Goal: Check status: Check status

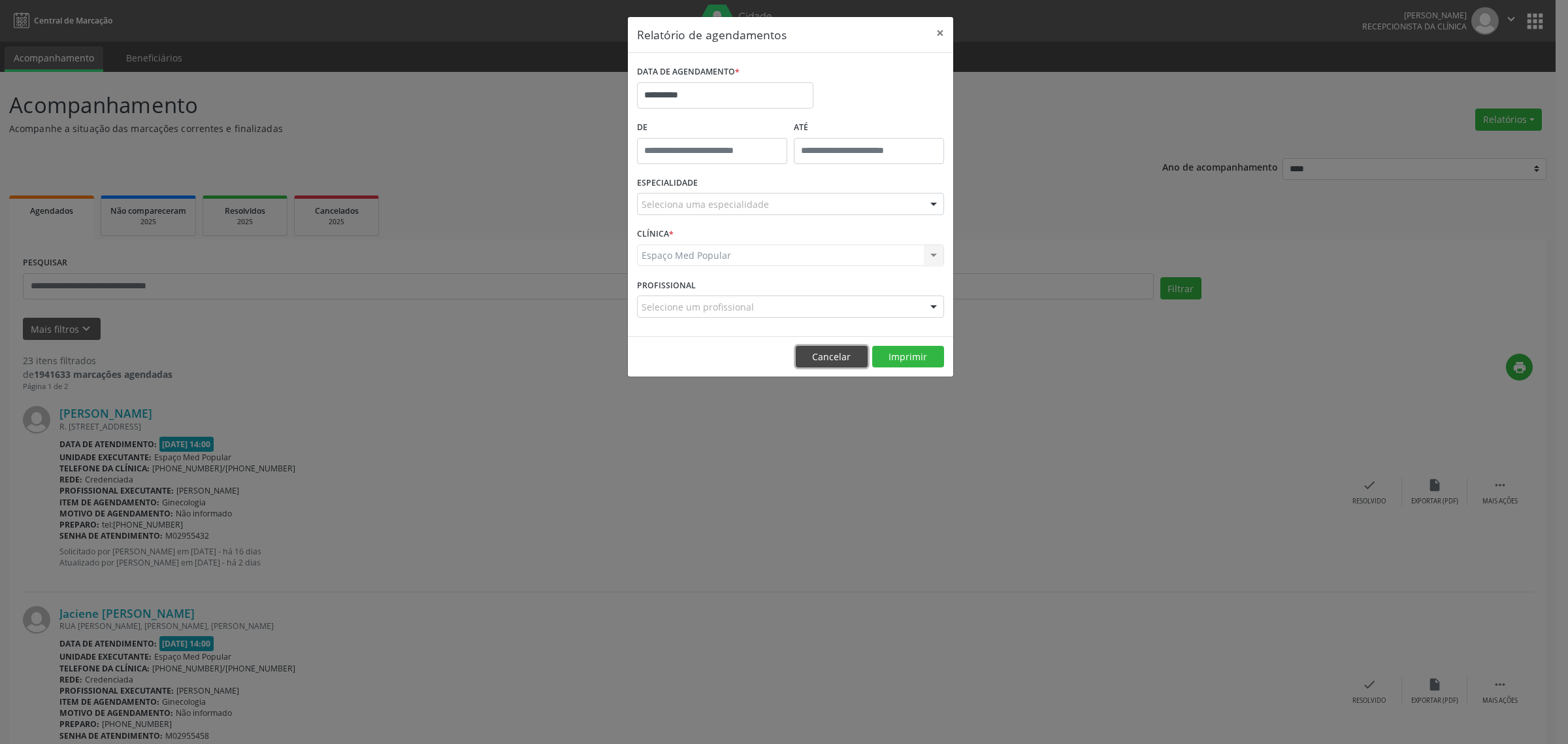
click at [817, 356] on button "Cancelar" at bounding box center [831, 356] width 72 height 22
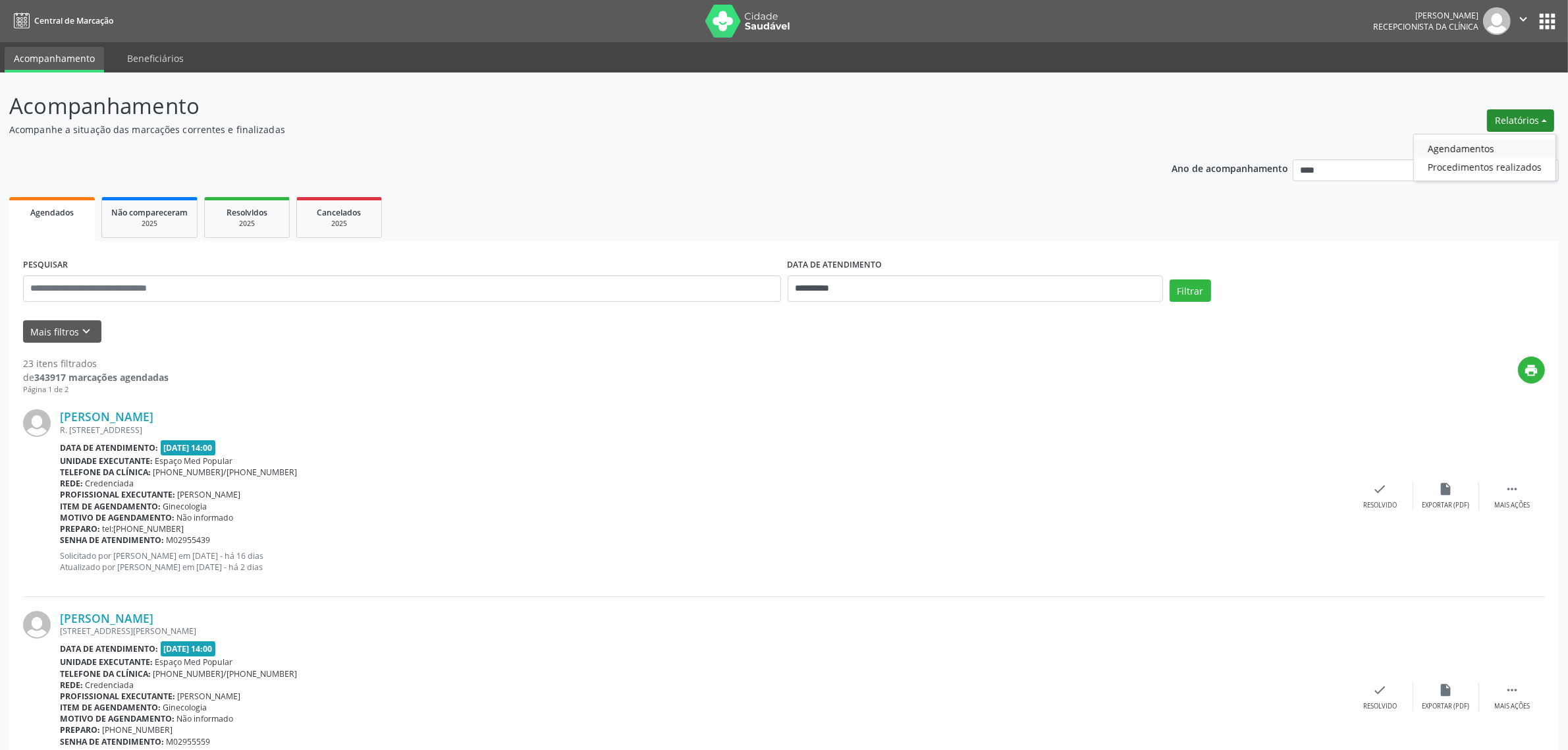
click at [1498, 145] on link "Agendamentos" at bounding box center [1485, 148] width 141 height 18
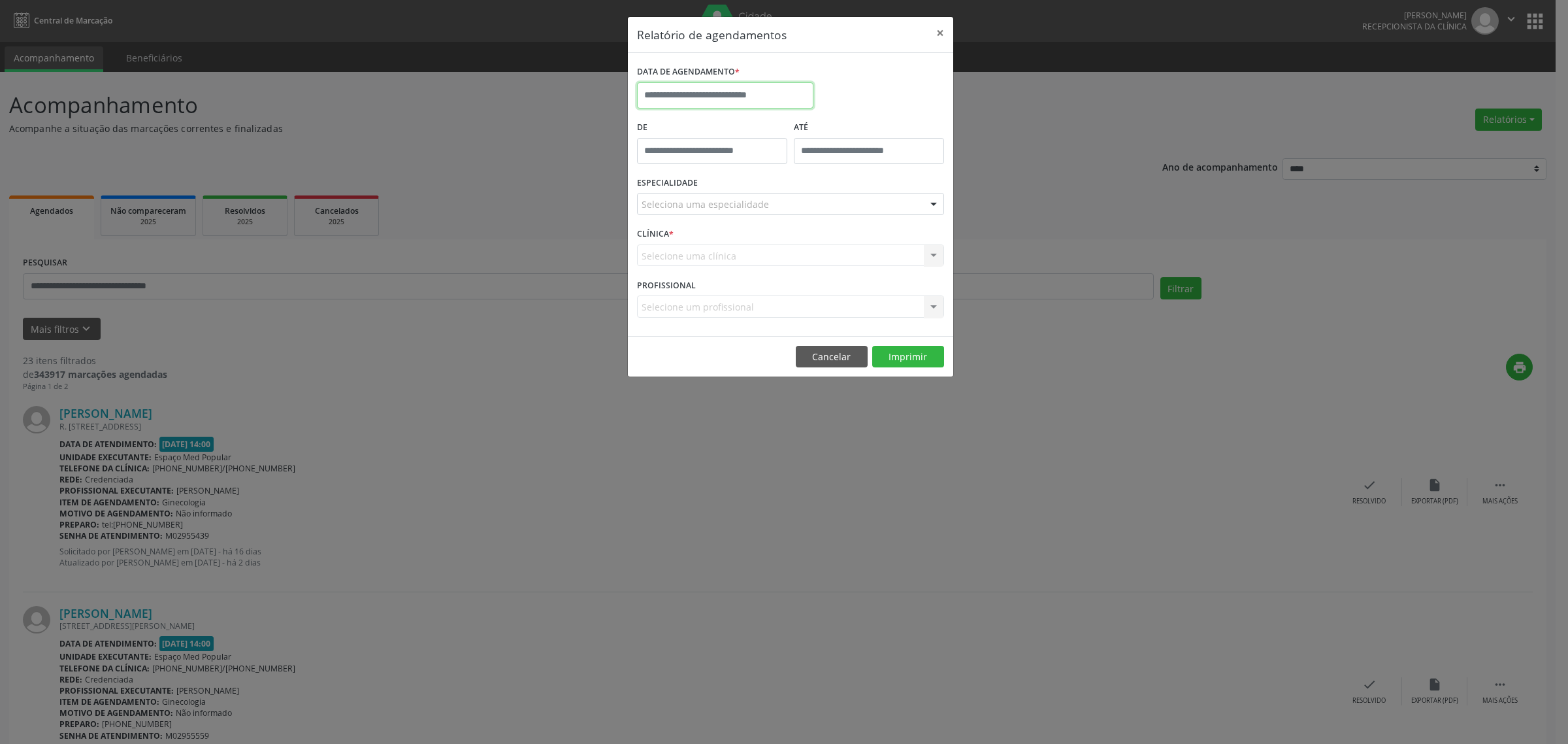
click at [727, 101] on input "text" at bounding box center [725, 95] width 176 height 26
click at [766, 215] on span "16" at bounding box center [766, 215] width 25 height 25
type input "**********"
click at [766, 215] on span "16" at bounding box center [766, 215] width 25 height 25
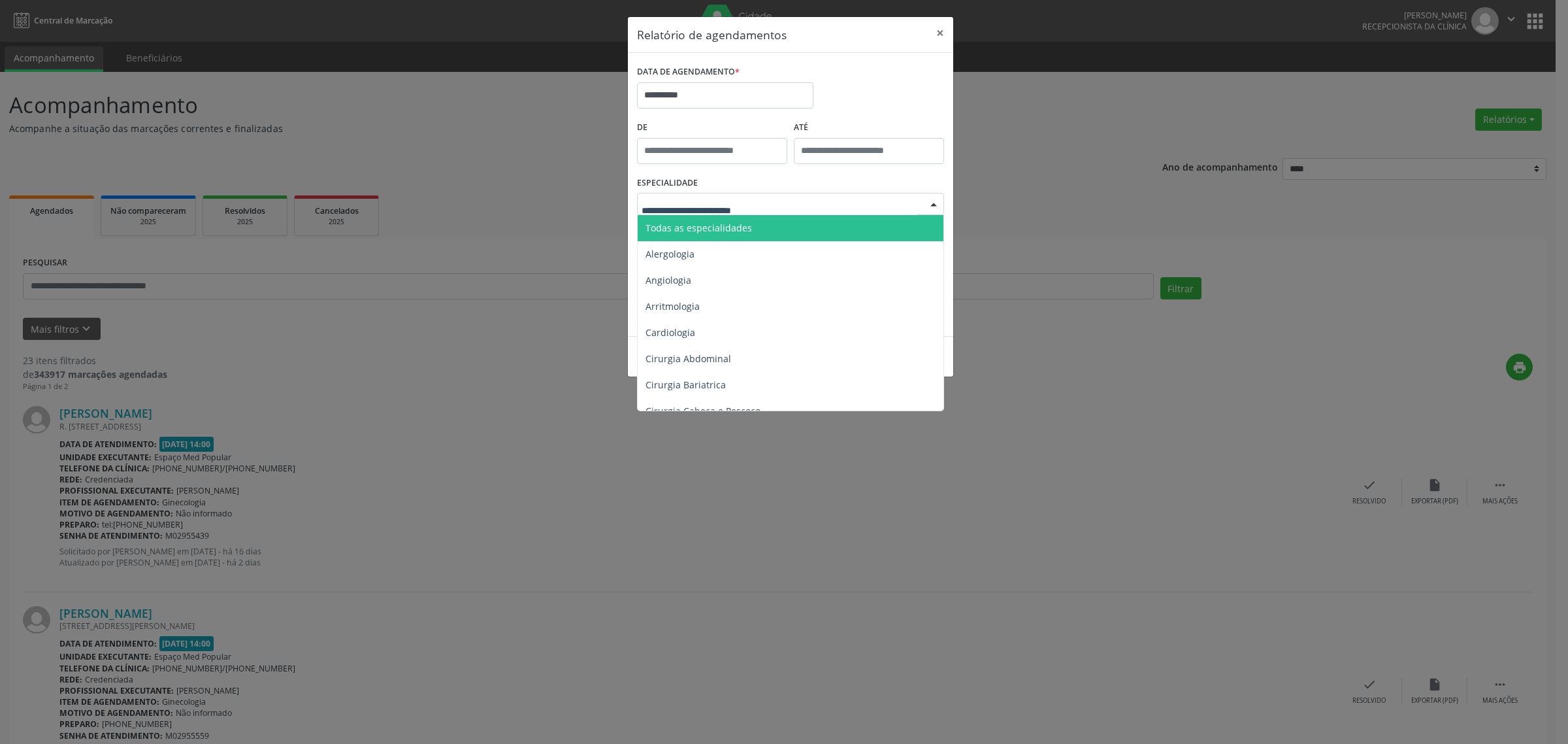
click at [750, 230] on span "Todas as especialidades" at bounding box center [792, 228] width 308 height 26
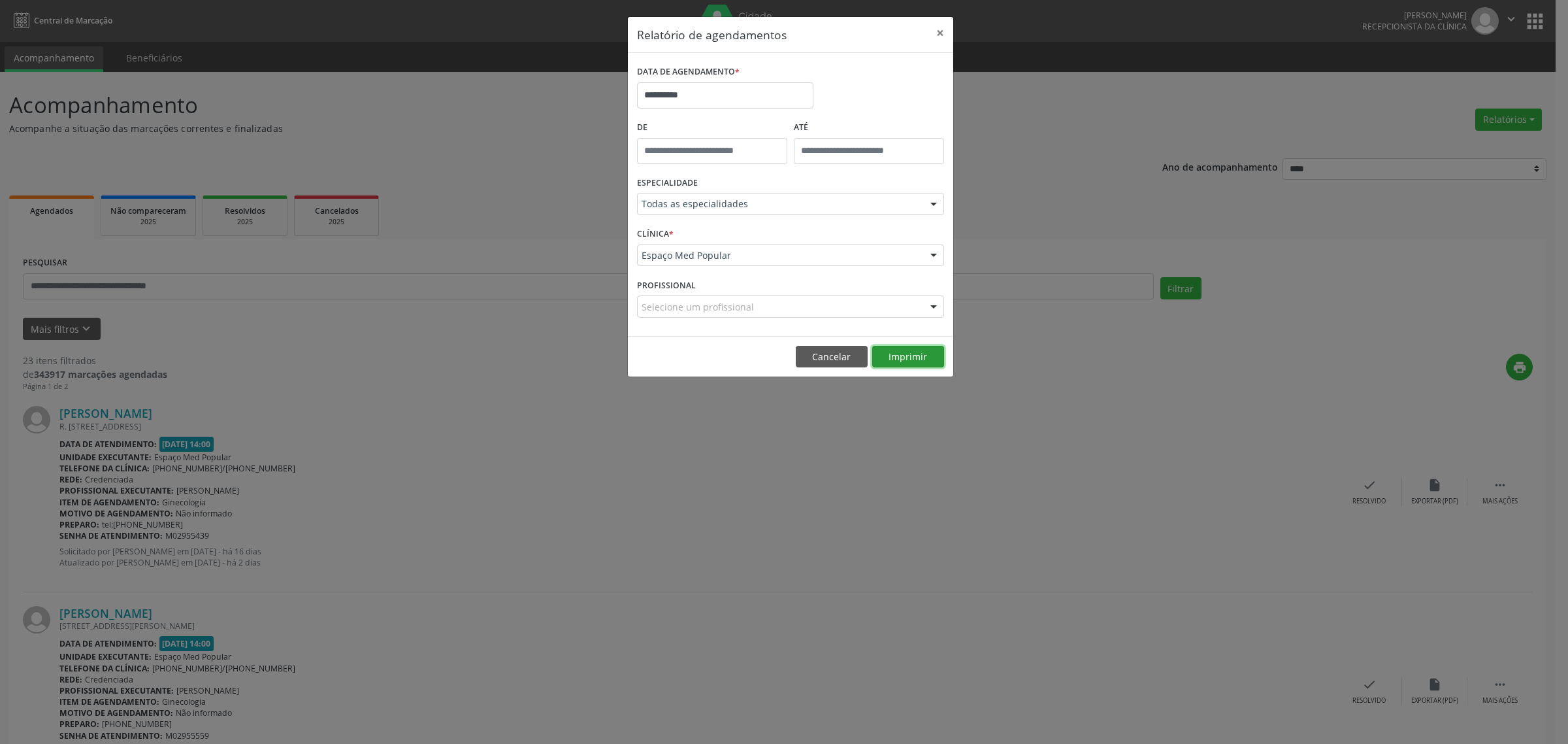
click at [905, 360] on button "Imprimir" at bounding box center [908, 356] width 72 height 22
